Goal: Transaction & Acquisition: Register for event/course

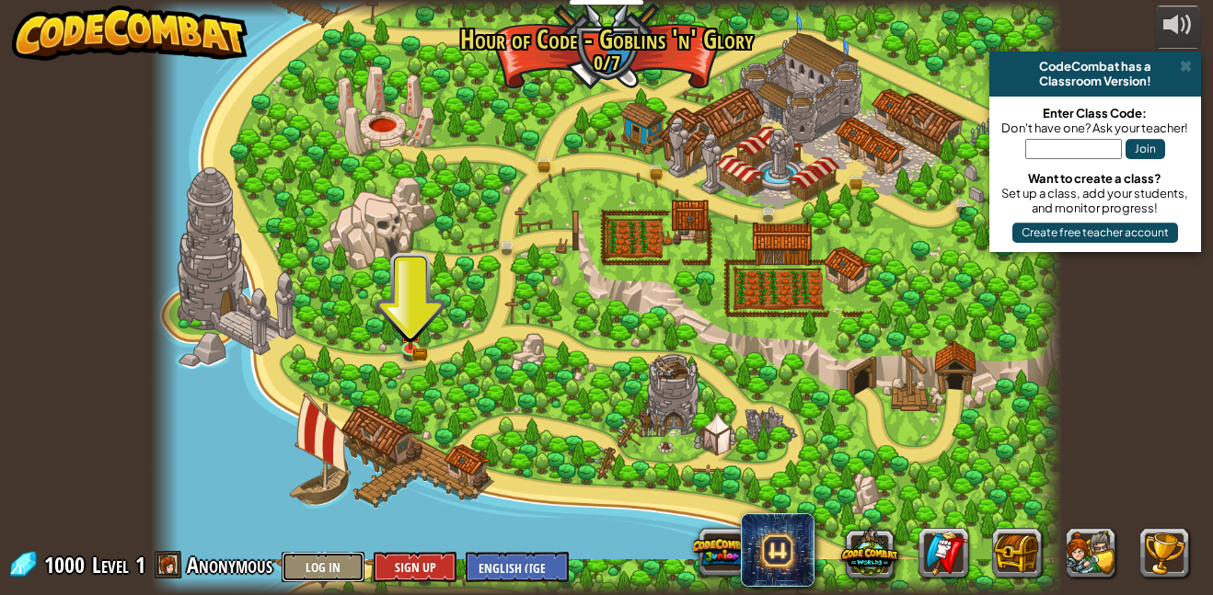
click at [338, 559] on button "Log In" at bounding box center [323, 567] width 83 height 30
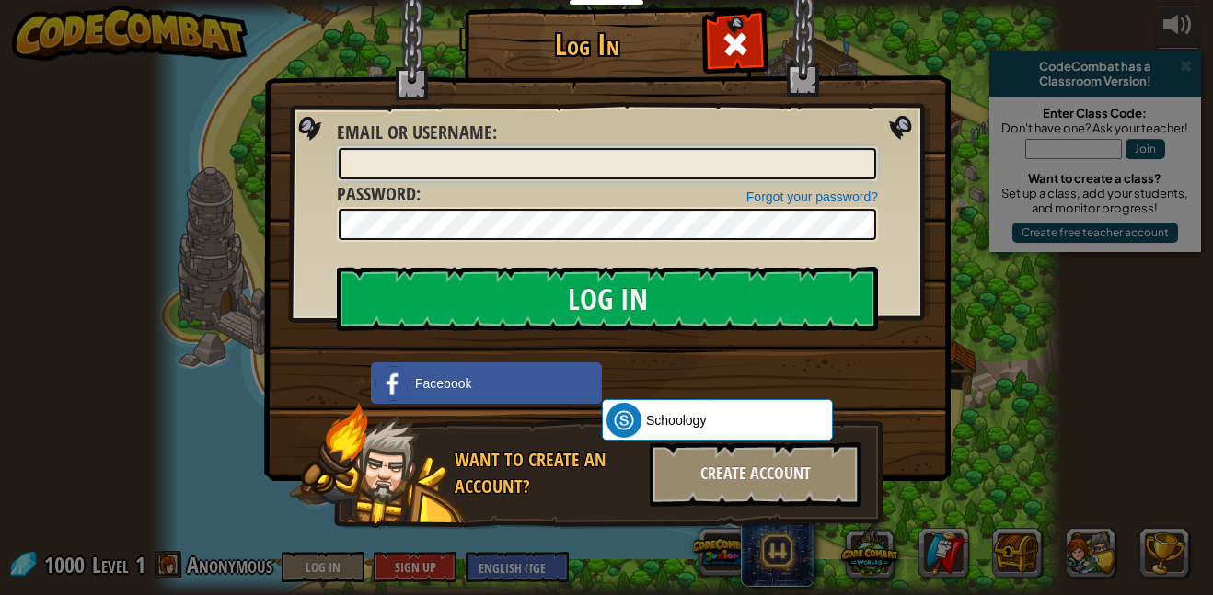
click at [599, 171] on input "Email or Username :" at bounding box center [607, 163] width 537 height 31
type input "dndahmen-17"
click at [337, 267] on input "Log In" at bounding box center [607, 299] width 541 height 64
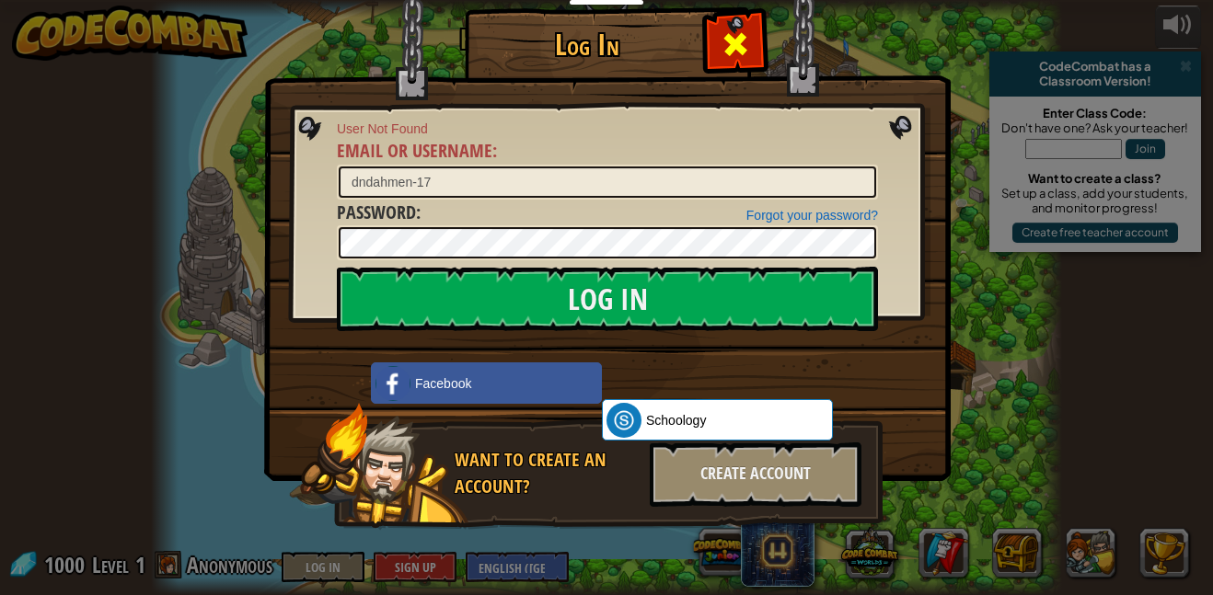
click at [726, 53] on span at bounding box center [735, 43] width 29 height 29
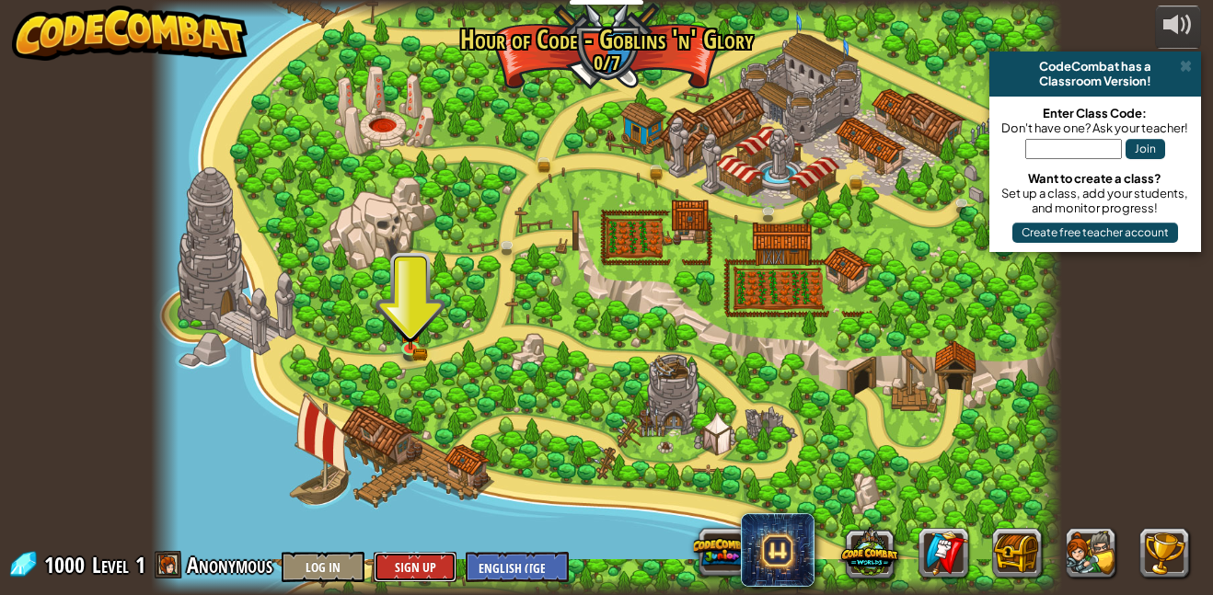
click at [392, 564] on button "Sign Up" at bounding box center [415, 567] width 83 height 30
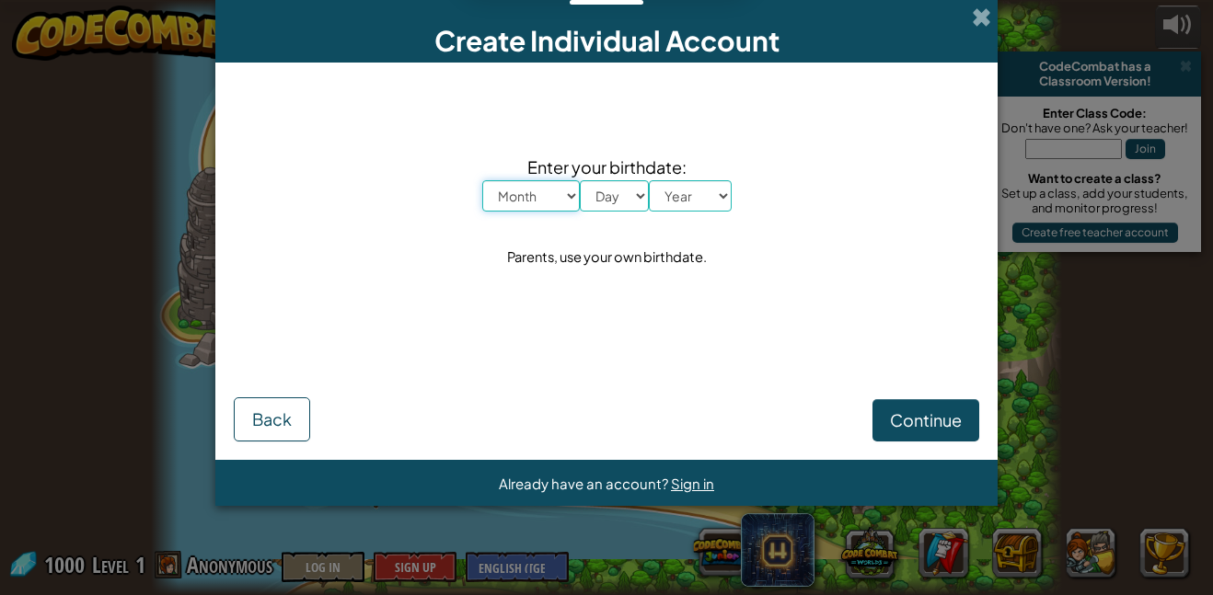
click at [523, 191] on select "Month January February March April May June July August September October Novem…" at bounding box center [531, 195] width 98 height 31
select select "9"
click at [482, 180] on select "Month January February March April May June July August September October Novem…" at bounding box center [531, 195] width 98 height 31
click at [604, 196] on select "Day 1 2 3 4 5 6 7 8 9 10 11 12 13 14 15 16 17 18 19 20 21 22 23 24 25 26 27 28 …" at bounding box center [614, 195] width 69 height 31
click at [580, 180] on select "Day 1 2 3 4 5 6 7 8 9 10 11 12 13 14 15 16 17 18 19 20 21 22 23 24 25 26 27 28 …" at bounding box center [614, 195] width 69 height 31
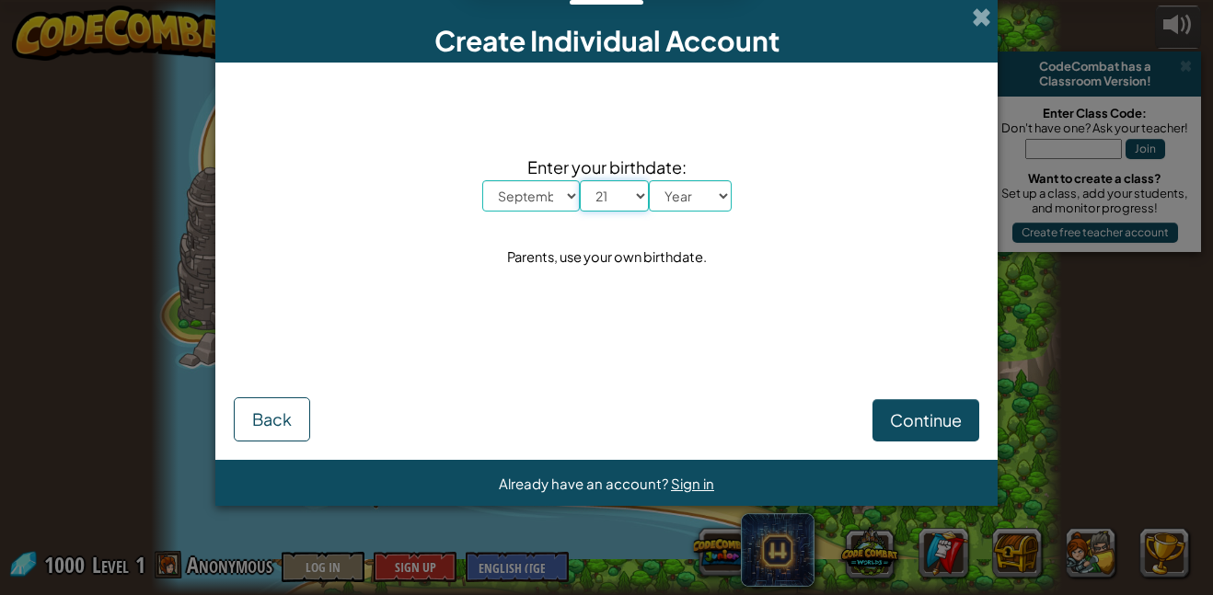
click at [614, 196] on select "Day 1 2 3 4 5 6 7 8 9 10 11 12 13 14 15 16 17 18 19 20 21 22 23 24 25 26 27 28 …" at bounding box center [614, 195] width 69 height 31
select select "22"
click at [580, 180] on select "Day 1 2 3 4 5 6 7 8 9 10 11 12 13 14 15 16 17 18 19 20 21 22 23 24 25 26 27 28 …" at bounding box center [614, 195] width 69 height 31
click at [698, 193] on select "Year 2025 2024 2023 2022 2021 2020 2019 2018 2017 2016 2015 2014 2013 2012 2011…" at bounding box center [690, 195] width 83 height 31
select select "2014"
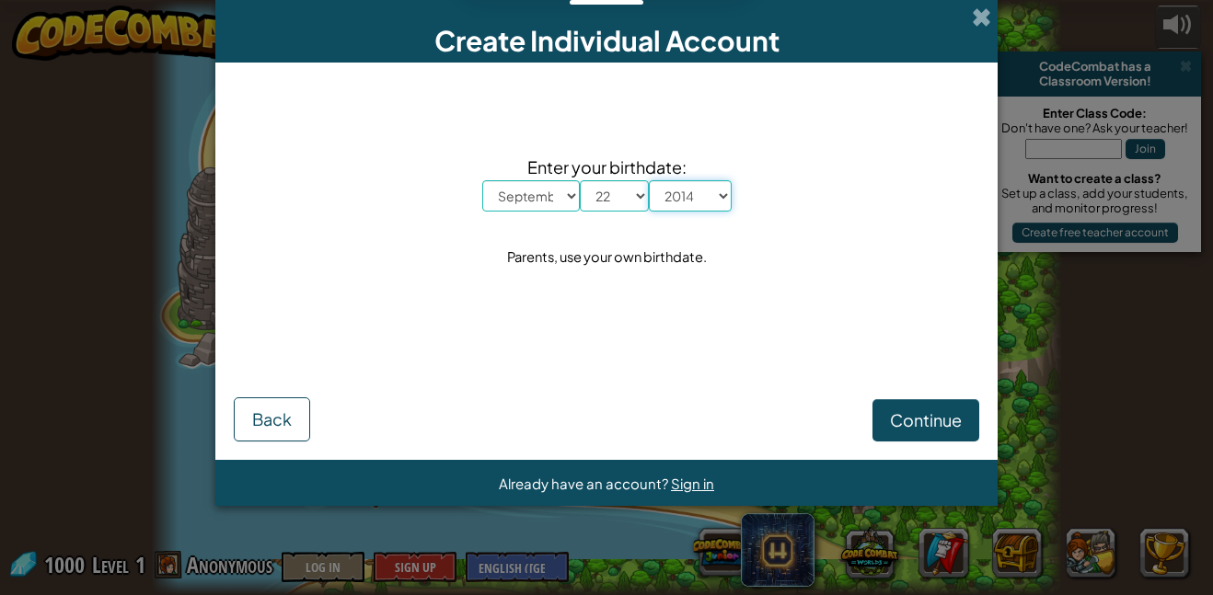
click at [649, 180] on select "Year 2025 2024 2023 2022 2021 2020 2019 2018 2017 2016 2015 2014 2013 2012 2011…" at bounding box center [690, 195] width 83 height 31
click at [905, 420] on span "Continue" at bounding box center [926, 420] width 72 height 21
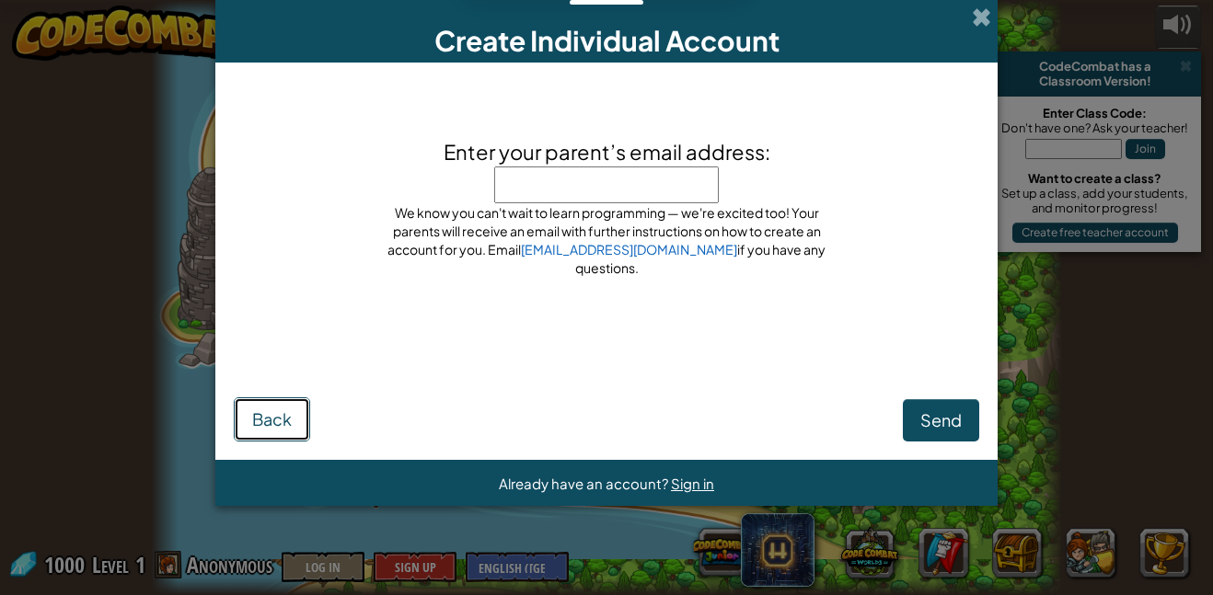
click at [288, 418] on span "Back" at bounding box center [272, 419] width 40 height 21
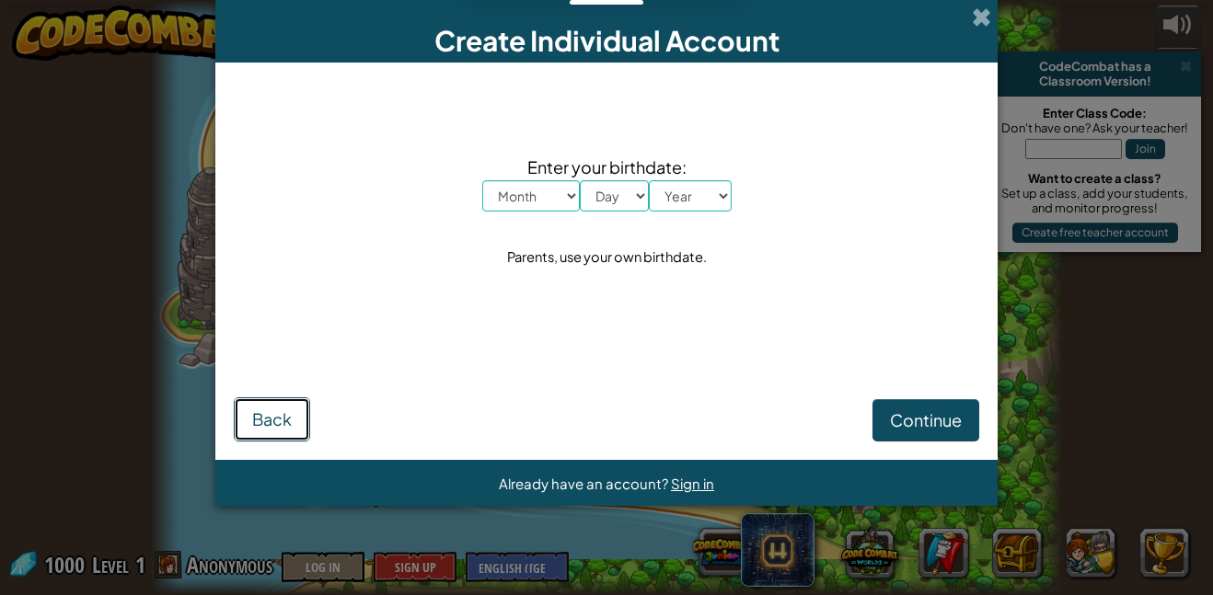
click at [288, 418] on span "Back" at bounding box center [272, 419] width 40 height 21
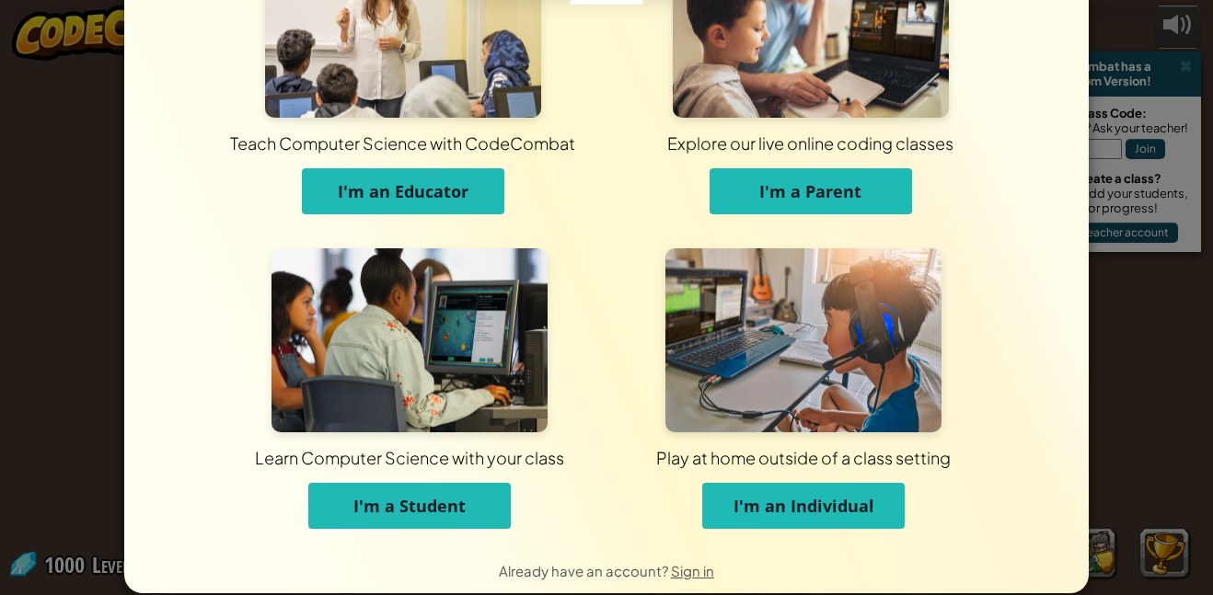
scroll to position [110, 0]
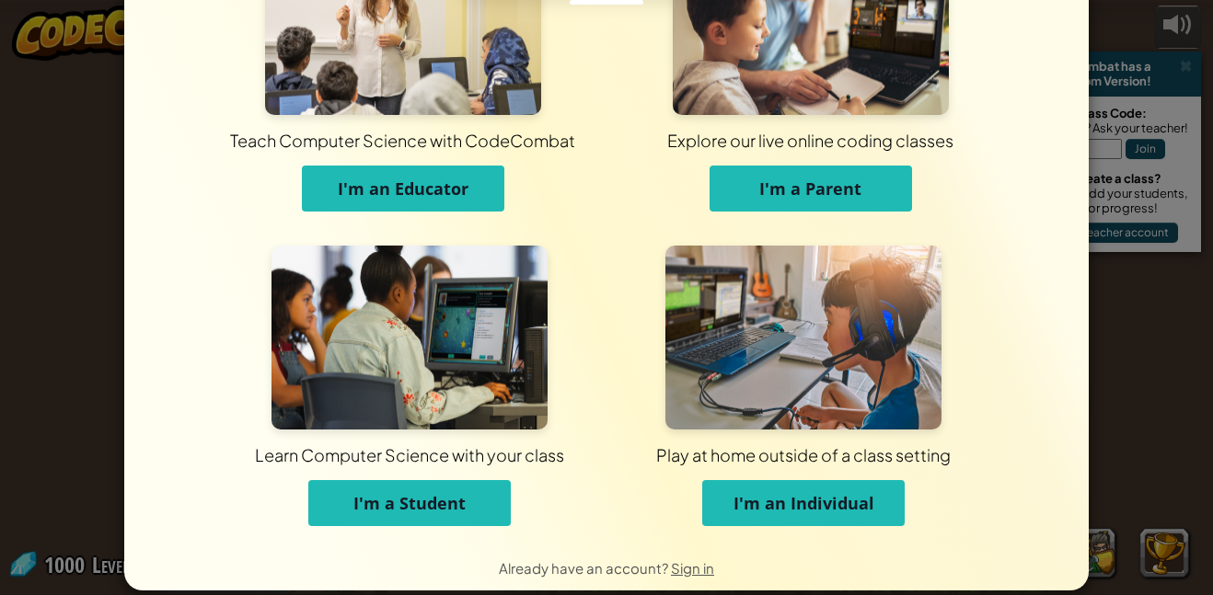
click at [471, 492] on button "I'm a Student" at bounding box center [409, 503] width 202 height 46
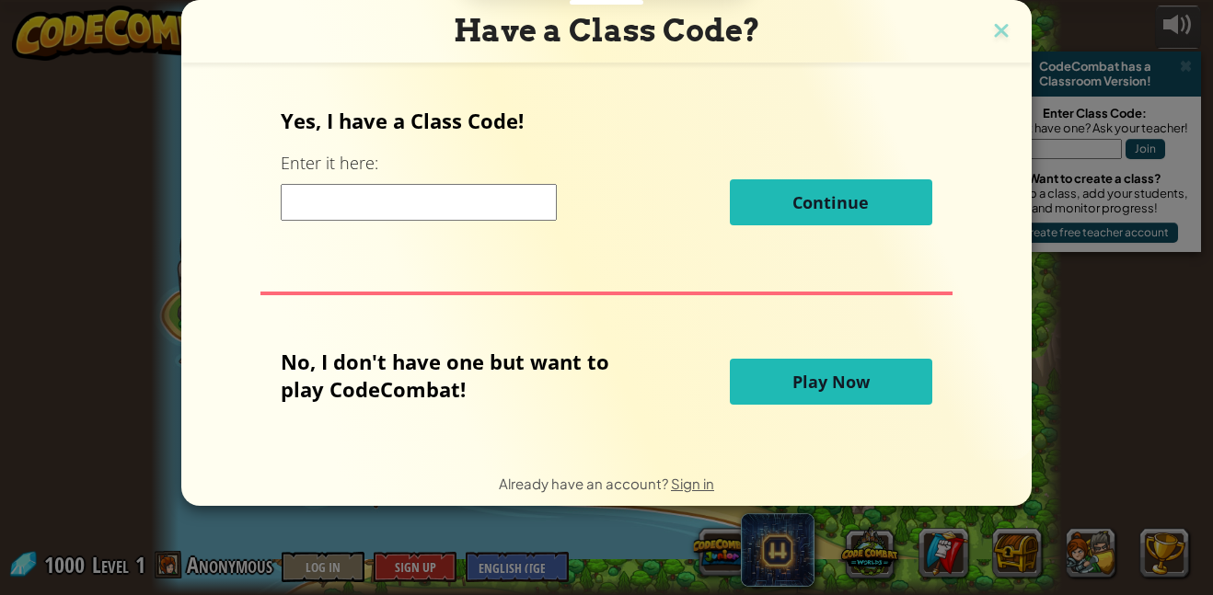
scroll to position [0, 0]
click at [841, 379] on span "Play Now" at bounding box center [830, 382] width 77 height 22
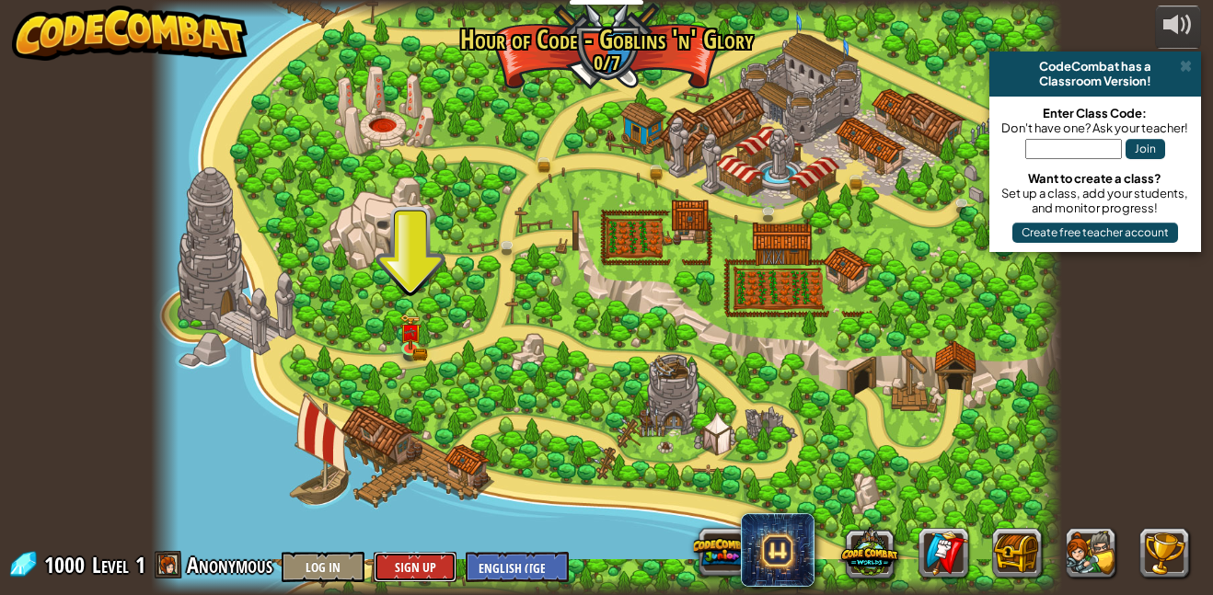
click at [408, 566] on button "Sign Up" at bounding box center [415, 567] width 83 height 30
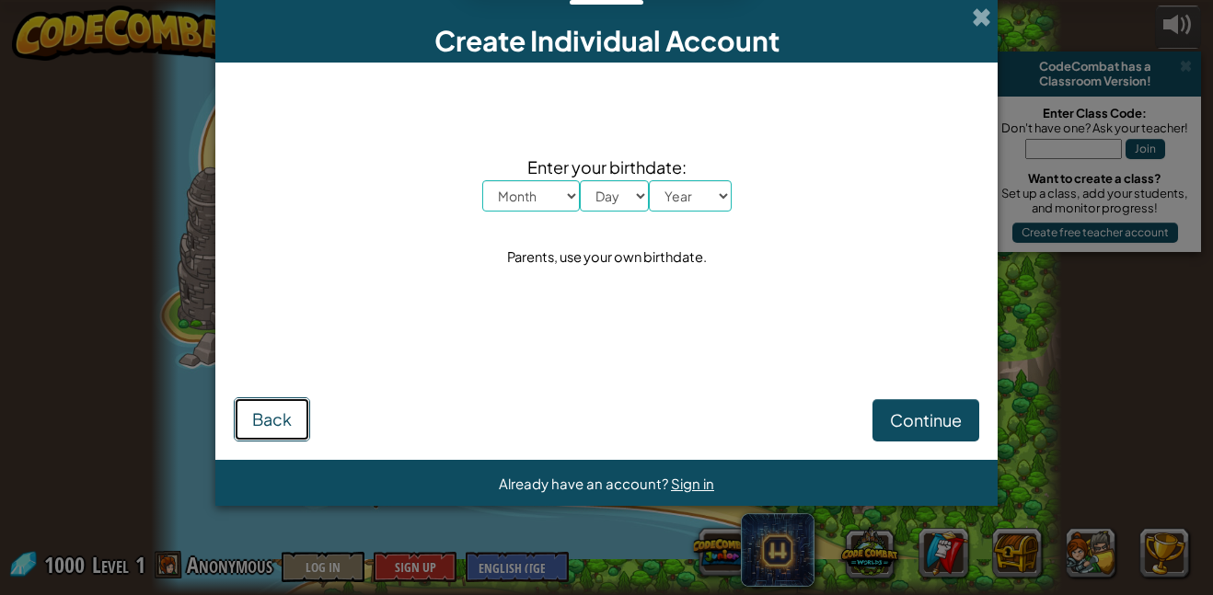
click at [278, 426] on span "Back" at bounding box center [272, 419] width 40 height 21
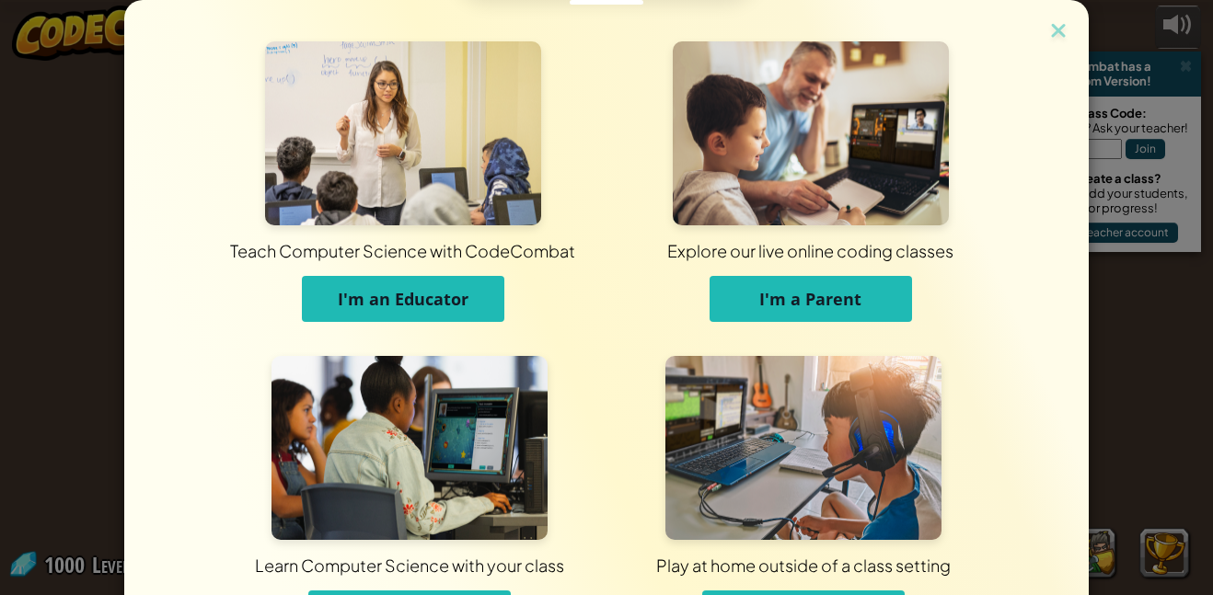
scroll to position [37, 0]
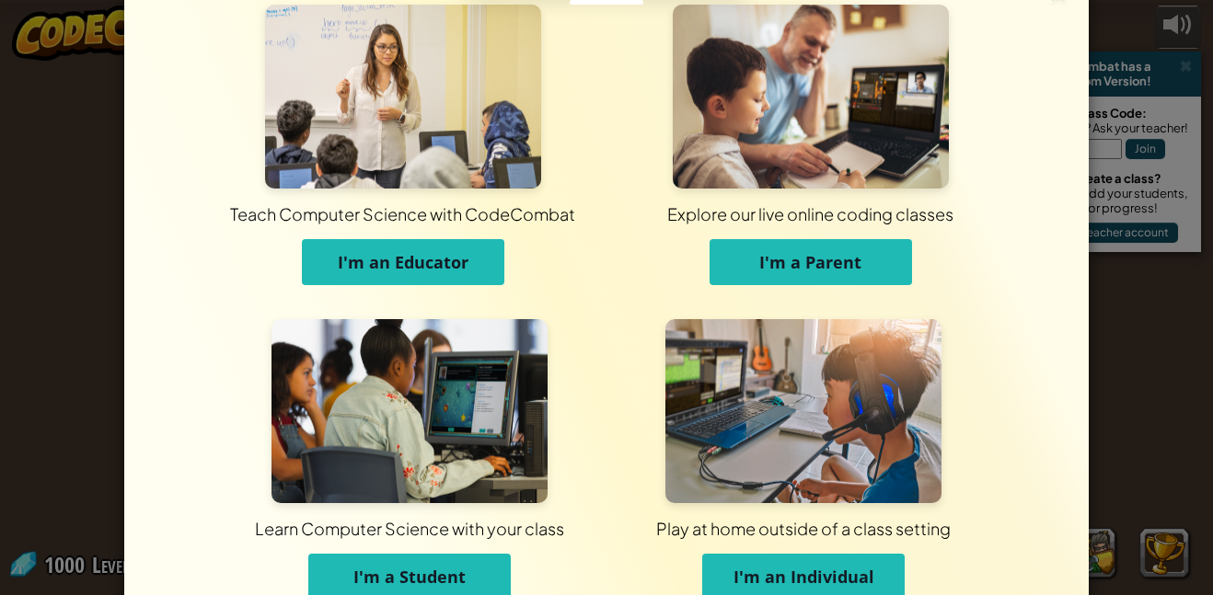
click at [759, 571] on span "I'm an Individual" at bounding box center [804, 577] width 141 height 22
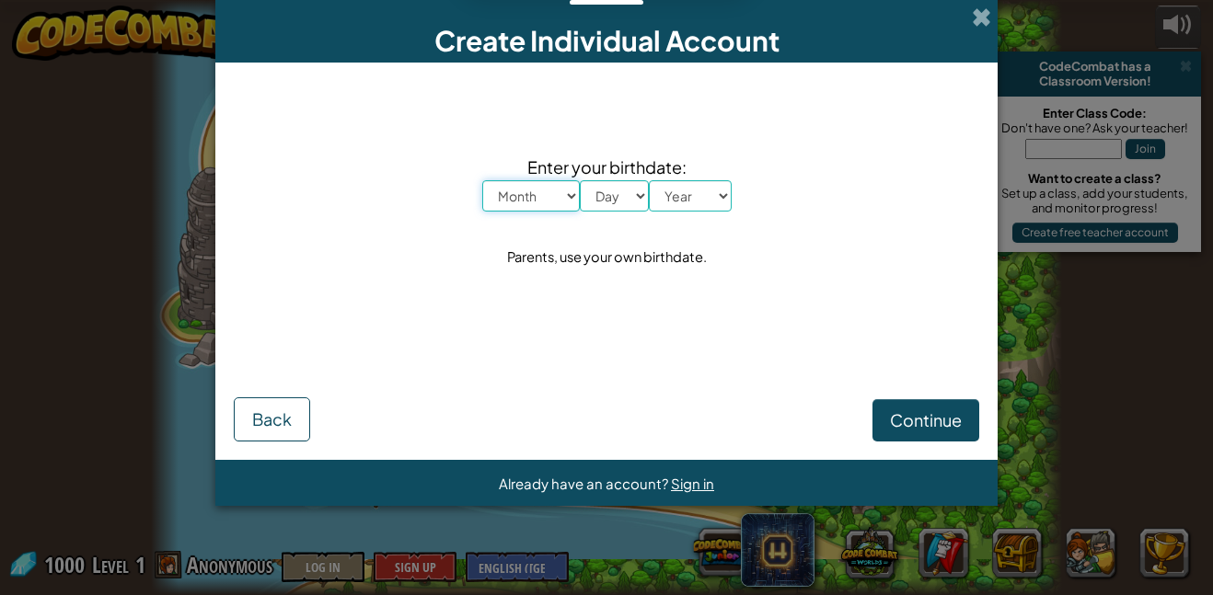
scroll to position [0, 0]
click at [528, 192] on select "Month January February March April May June July August September October Novem…" at bounding box center [531, 195] width 98 height 31
select select "9"
click at [482, 180] on select "Month January February March April May June July August September October Novem…" at bounding box center [531, 195] width 98 height 31
click at [605, 208] on select "Day 1 2 3 4 5 6 7 8 9 10 11 12 13 14 15 16 17 18 19 20 21 22 23 24 25 26 27 28 …" at bounding box center [614, 195] width 69 height 31
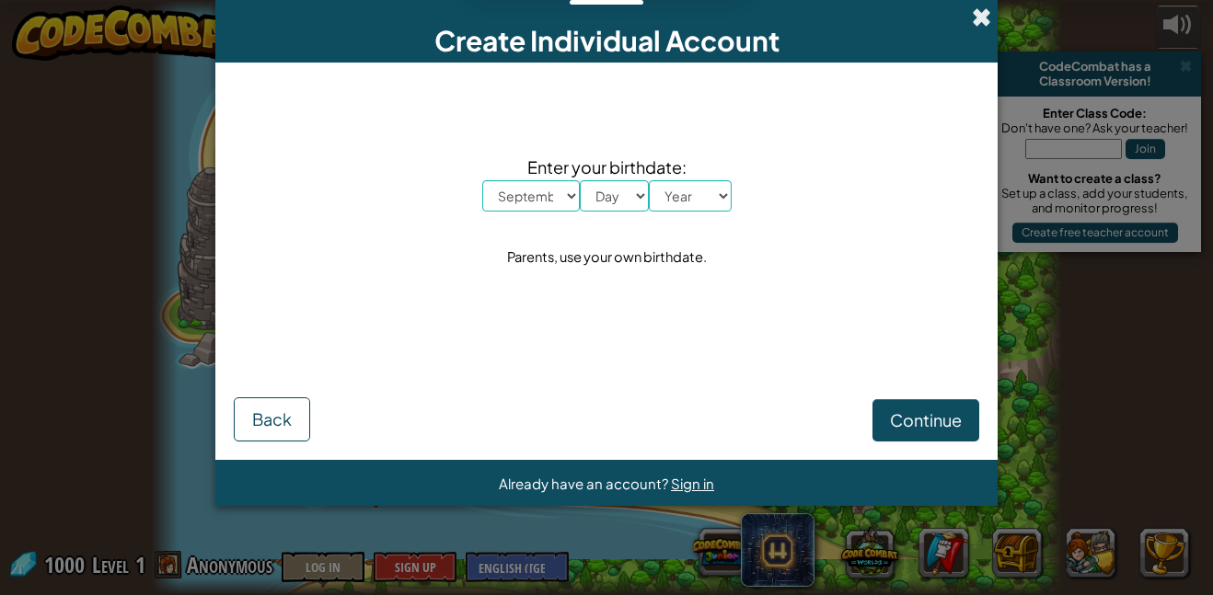
click at [982, 24] on span at bounding box center [981, 16] width 19 height 19
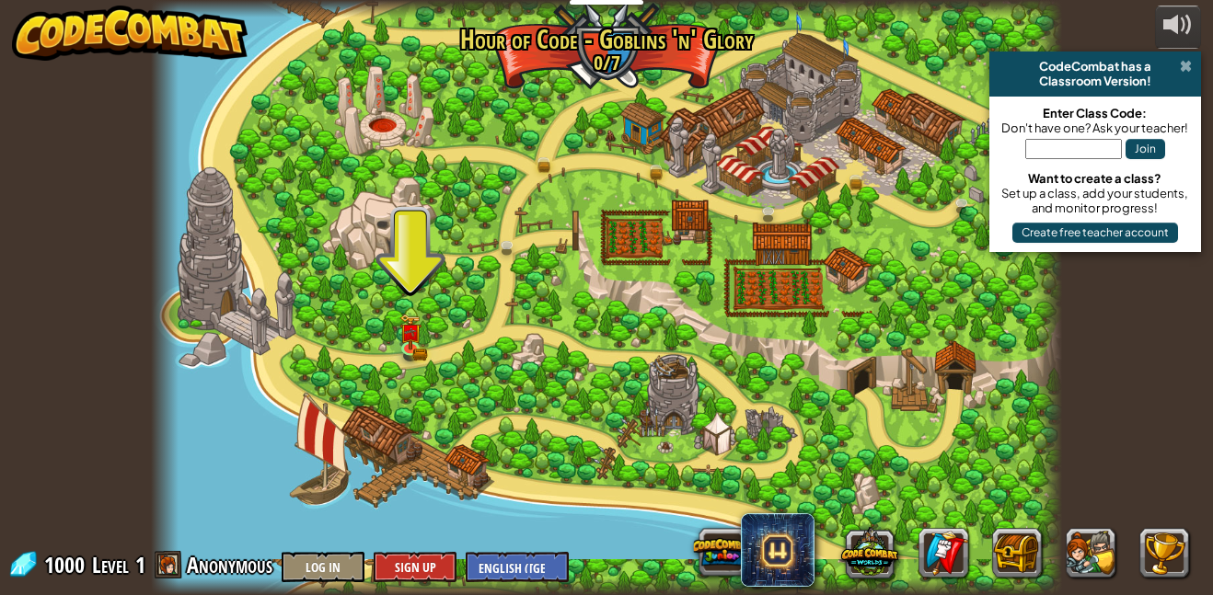
click at [1186, 70] on span at bounding box center [1186, 66] width 12 height 15
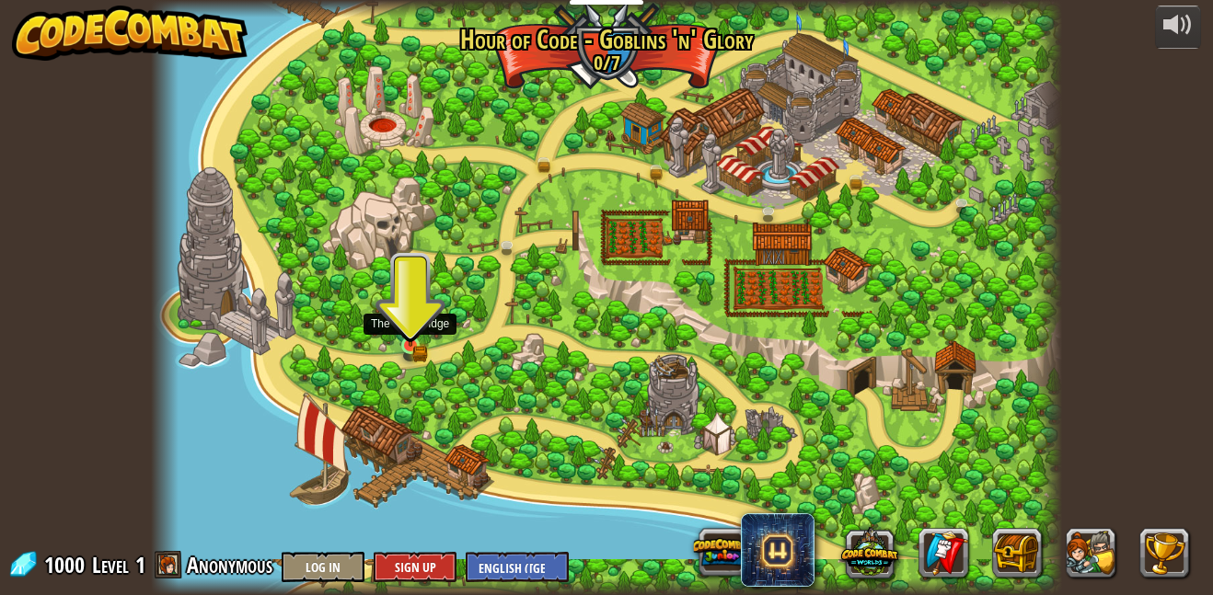
click at [410, 338] on img at bounding box center [409, 324] width 21 height 48
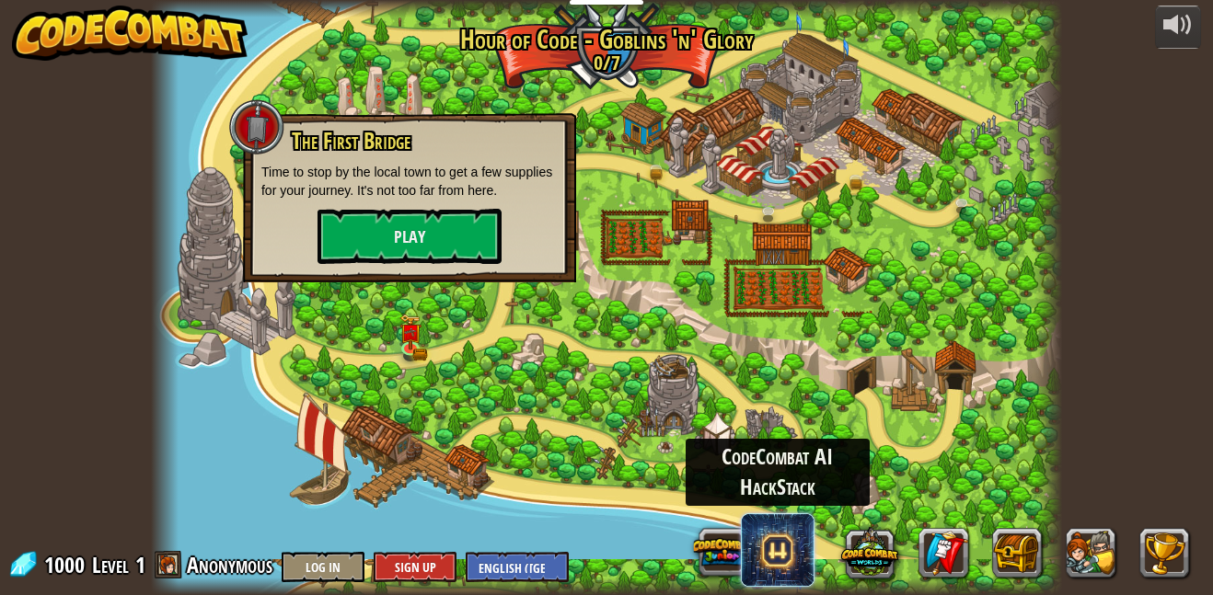
click at [784, 557] on span at bounding box center [778, 551] width 74 height 74
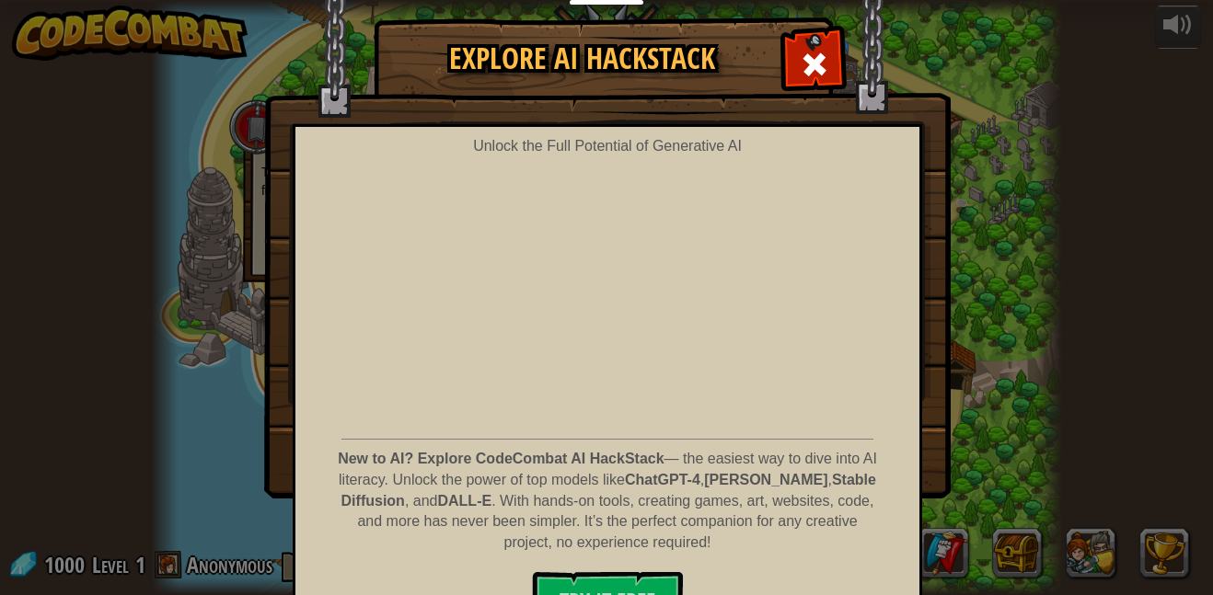
scroll to position [84, 0]
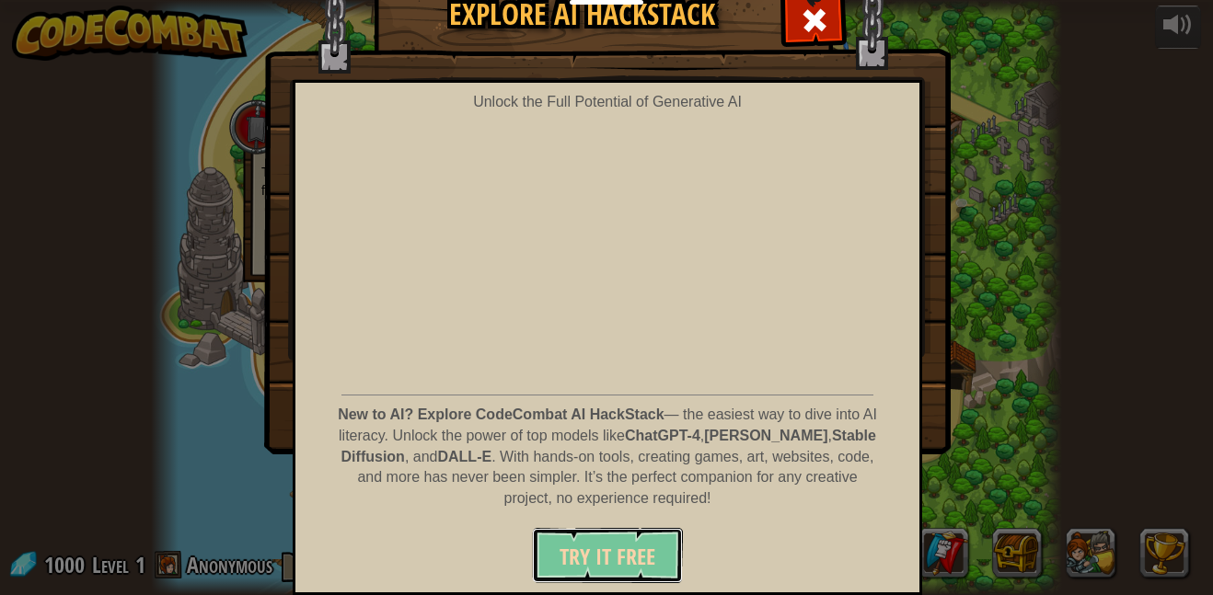
click at [589, 560] on span "Try It Free" at bounding box center [608, 556] width 96 height 29
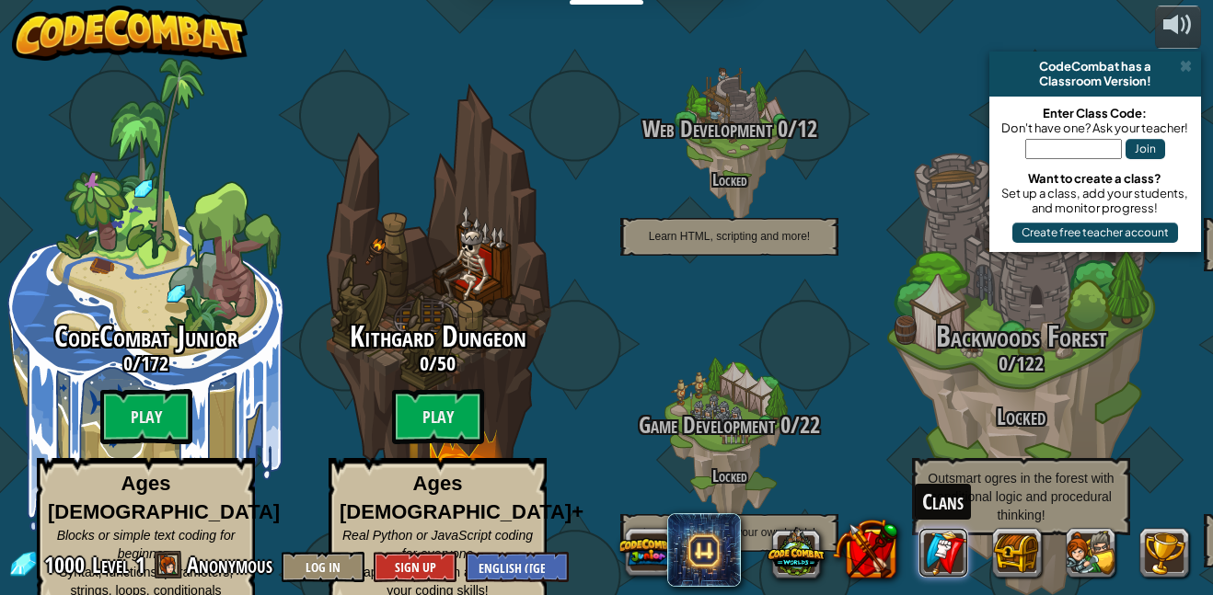
click at [938, 557] on link at bounding box center [944, 553] width 50 height 50
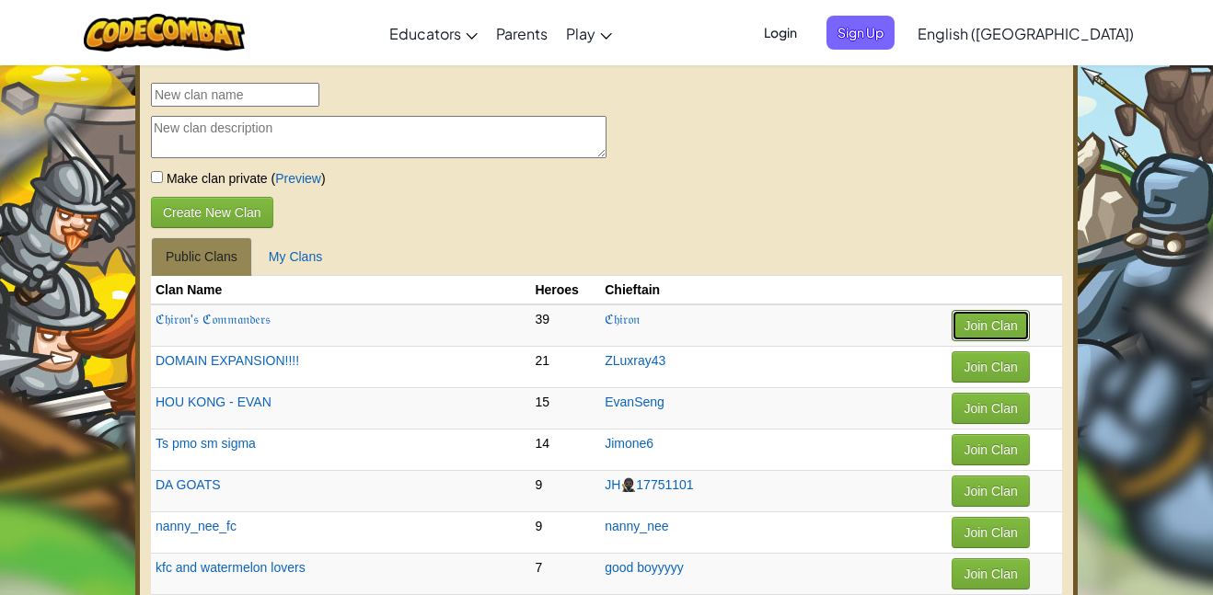
click at [952, 334] on button "Join Clan" at bounding box center [990, 325] width 77 height 31
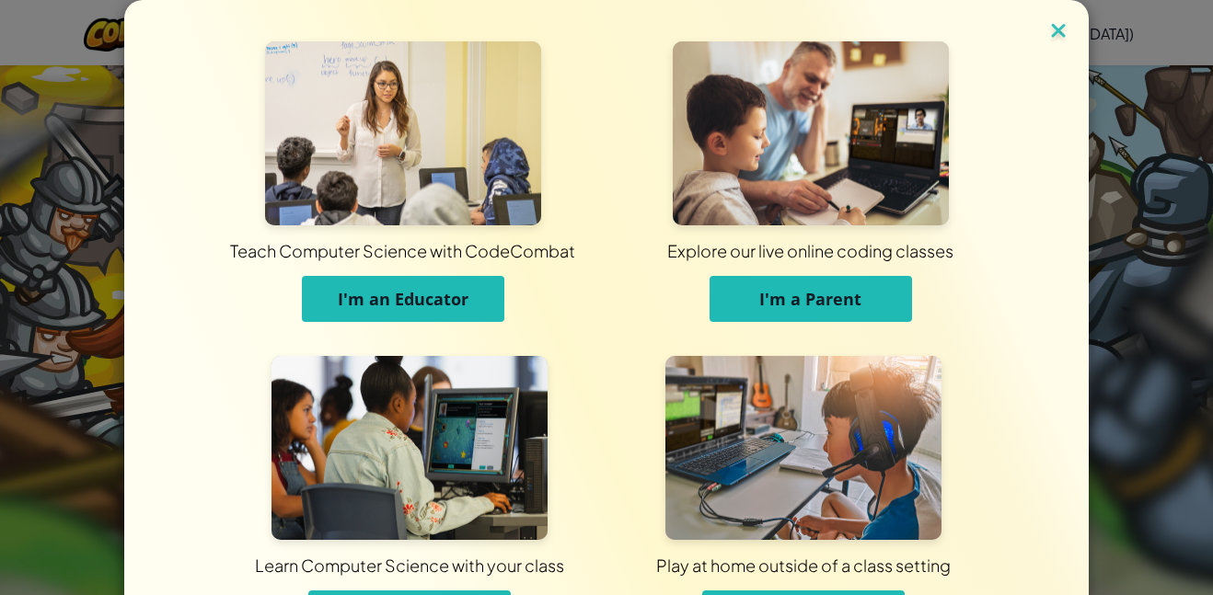
click at [1057, 44] on img at bounding box center [1058, 32] width 24 height 28
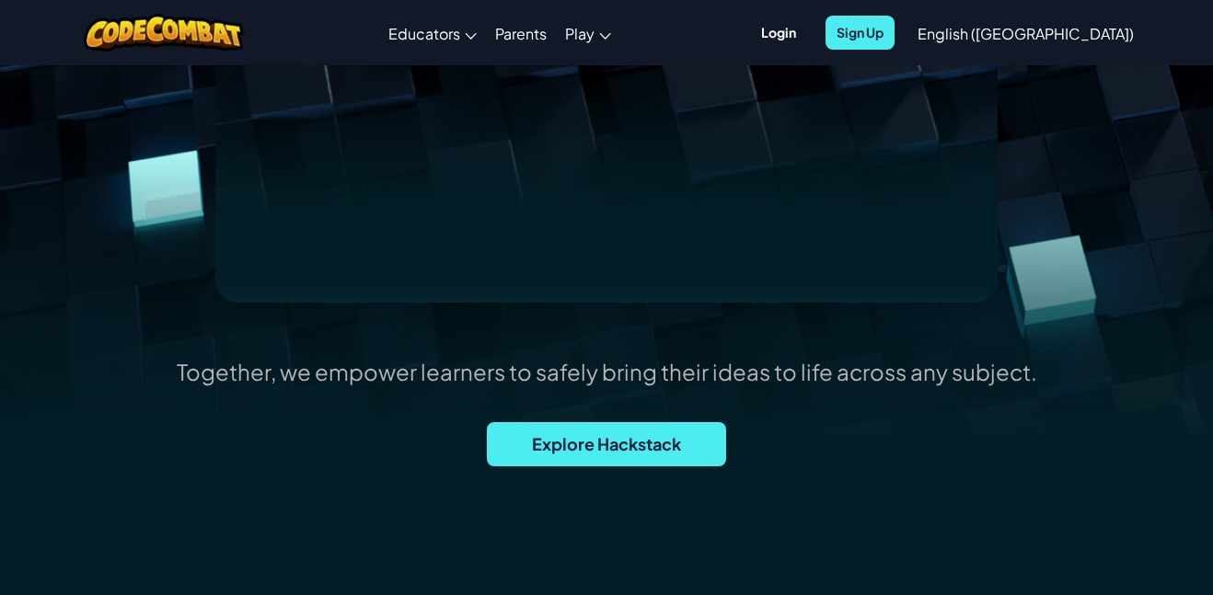
scroll to position [405, 0]
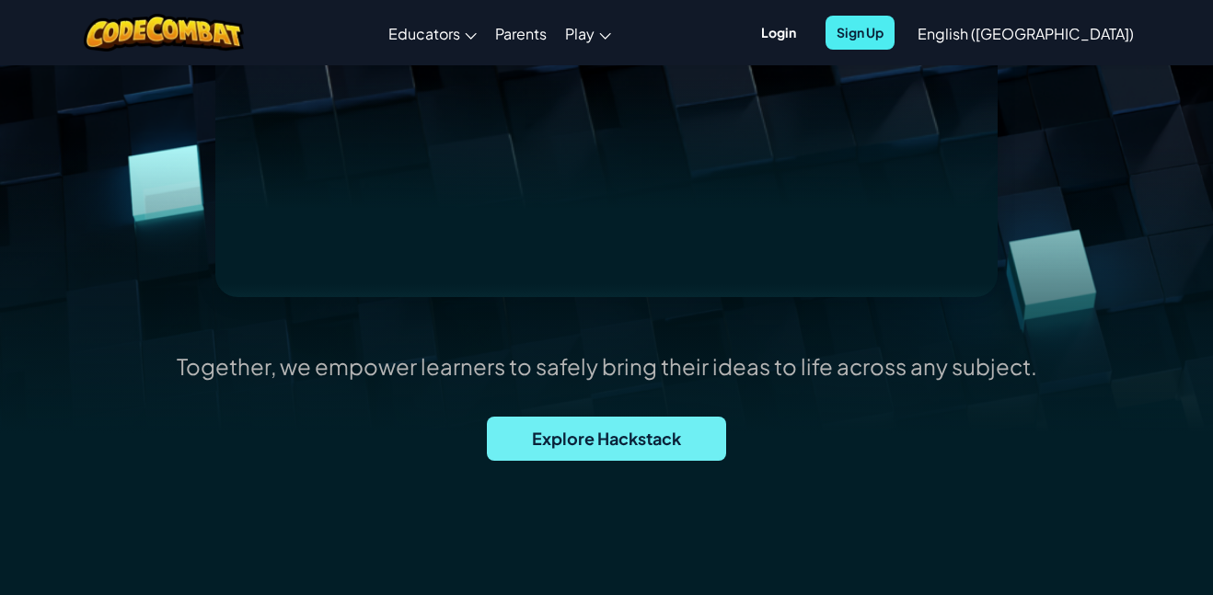
click at [637, 444] on span "Explore Hackstack" at bounding box center [606, 439] width 239 height 44
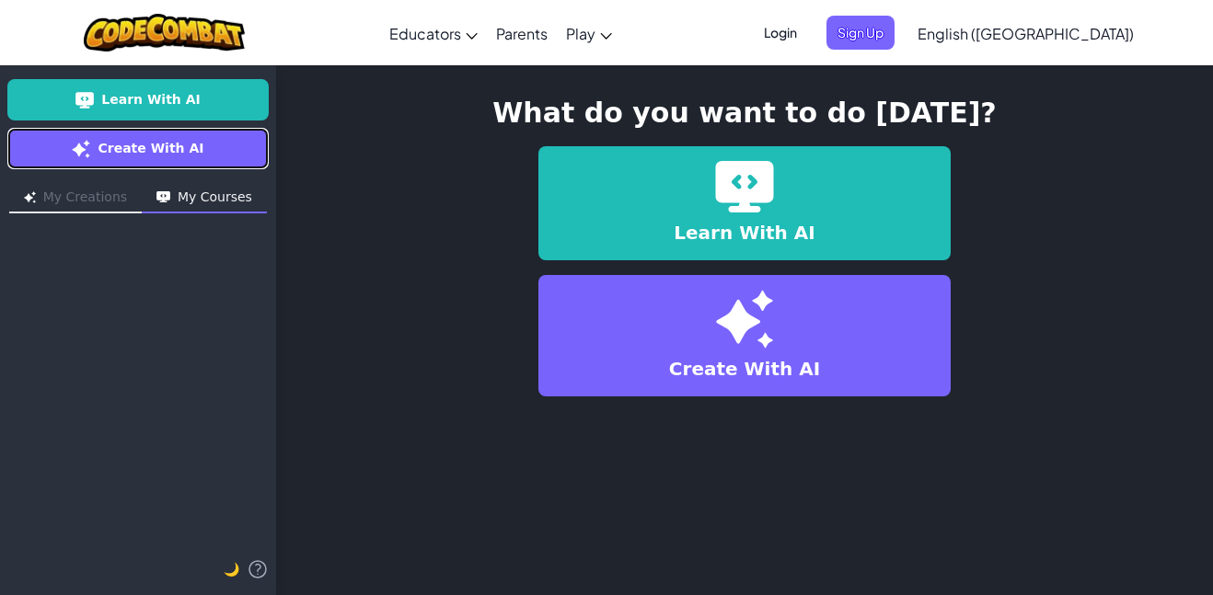
click at [123, 144] on span "Create With AI" at bounding box center [151, 148] width 106 height 19
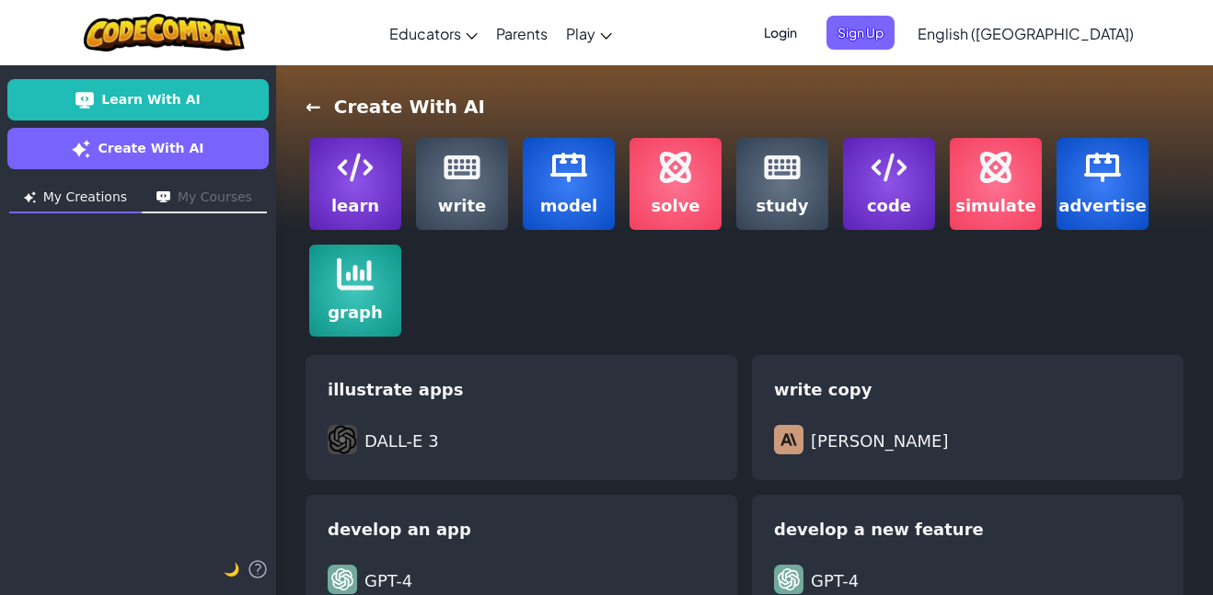
click at [876, 202] on span "code" at bounding box center [889, 206] width 44 height 26
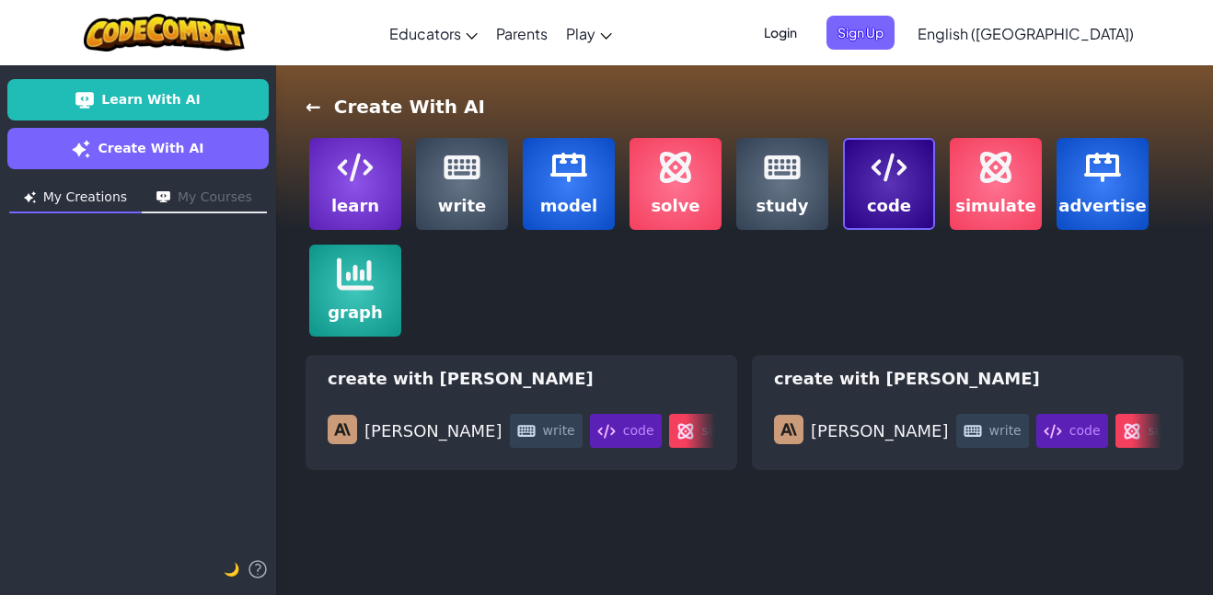
click at [871, 181] on img at bounding box center [889, 167] width 37 height 37
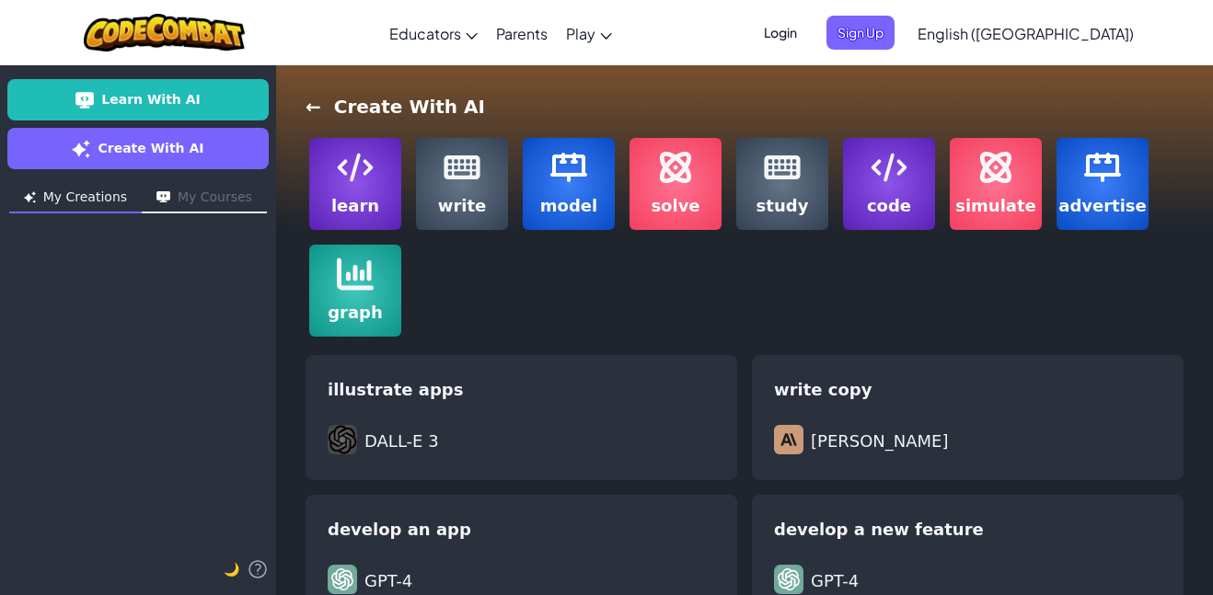
click at [871, 181] on img at bounding box center [889, 167] width 37 height 37
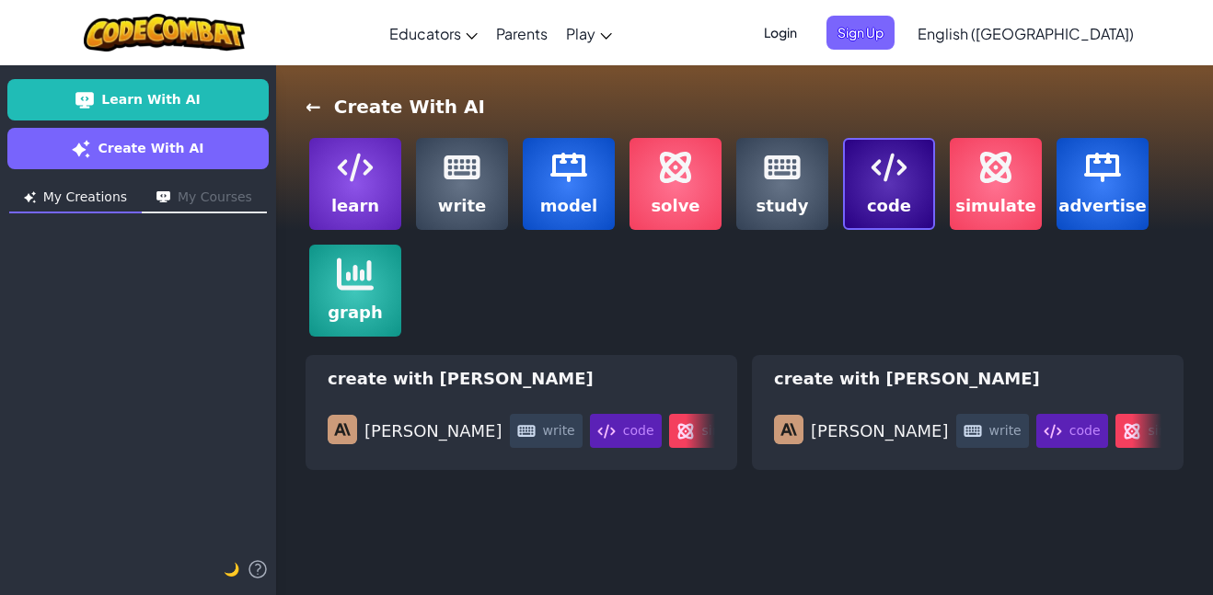
click at [871, 182] on img at bounding box center [889, 167] width 37 height 37
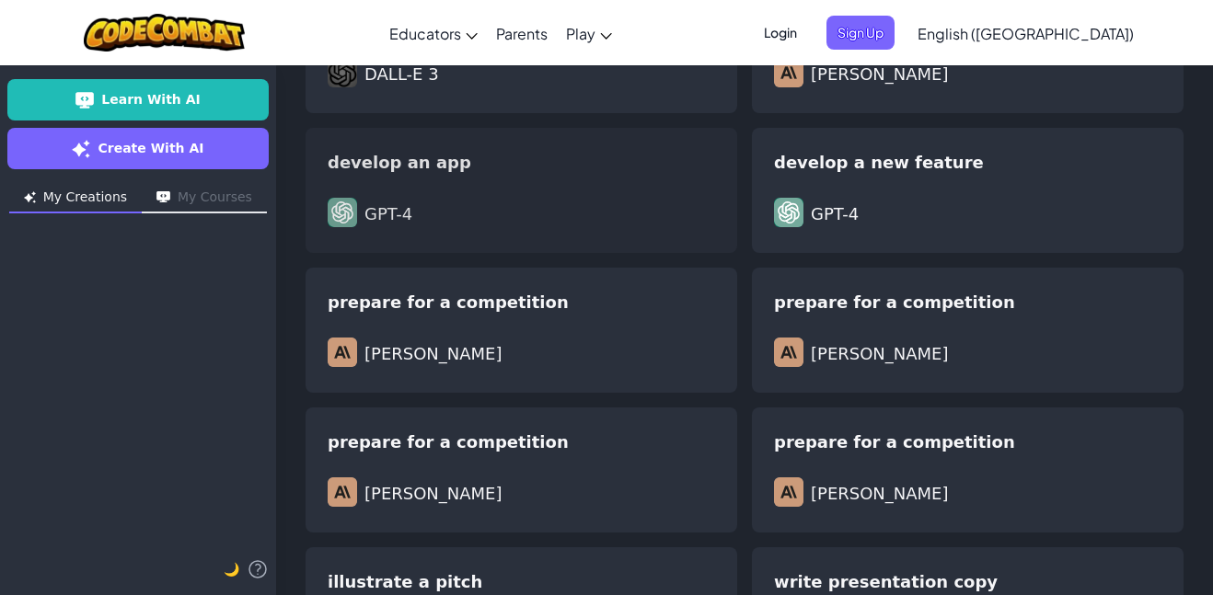
scroll to position [368, 0]
